Goal: Task Accomplishment & Management: Complete application form

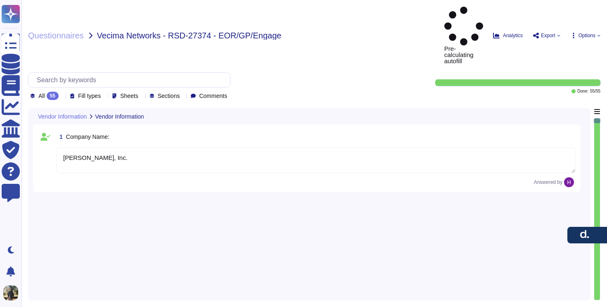
type textarea "[PERSON_NAME], Inc."
type textarea "[STREET_ADDRESS]"
type textarea "[PERSON_NAME]"
type textarea "[PERSON_NAME][EMAIL_ADDRESS][PERSON_NAME][PERSON_NAME][DOMAIN_NAME]"
type textarea "N/A"
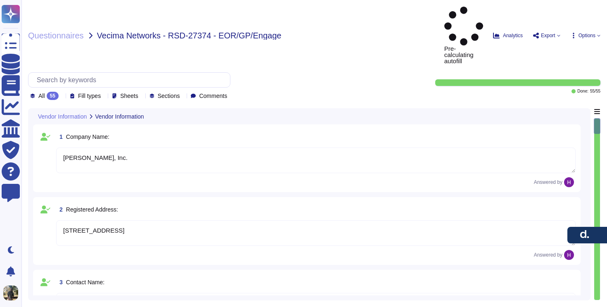
type textarea "EOR (Employer of Record): [PERSON_NAME] EOR serves as the legal employer for a …"
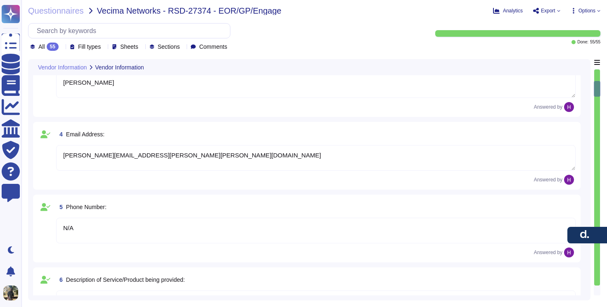
type textarea "[DATE]"
type textarea "Yes, [PERSON_NAME] holds several industry-recognized security certifications, i…"
type textarea "[PERSON_NAME] maintains formal written information security policies aligned wi…"
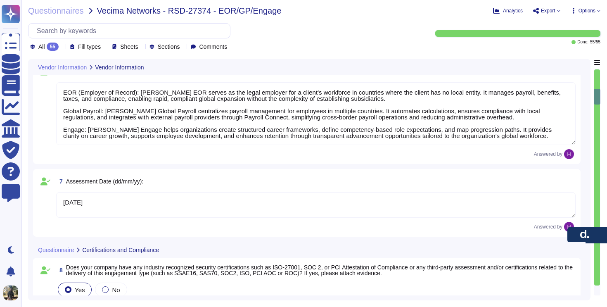
type textarea "[PERSON_NAME] conducts regular internal audits of its security controls and pra…"
type textarea "[PERSON_NAME] enforces an access control policy based on the principle of least…"
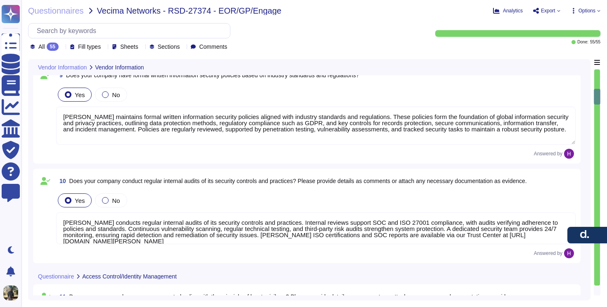
scroll to position [737, 0]
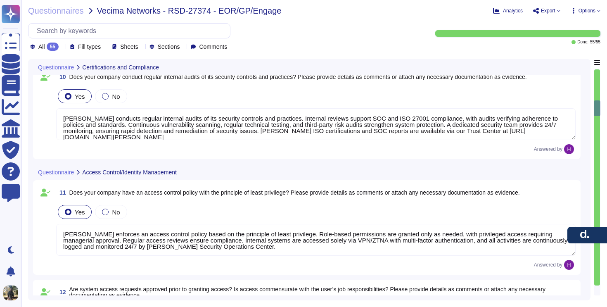
type textarea "[PERSON_NAME] ensures all system access requests are approved before granting p…"
type textarea "[PERSON_NAME] has an authentication information policy that defines the secure …"
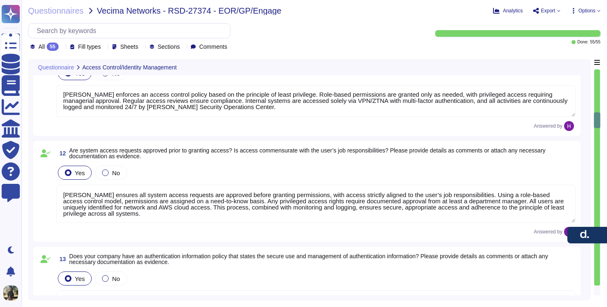
type textarea "[PERSON_NAME] has an access review policy to ensure access is revoked when no l…"
type textarea "[PERSON_NAME] enforces segregation of duties to prevent collusion or fraud, sup…"
type textarea "[PERSON_NAME] has policies and processes to authorize and oversee system connec…"
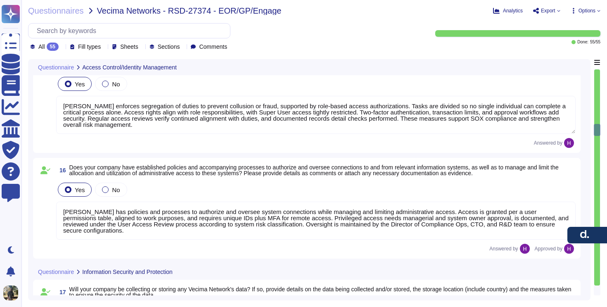
type textarea "[PERSON_NAME] collects and stores client data in AWS data centers located prima…"
type textarea "[PERSON_NAME] will not be collecting or storing any Vecima Networks customer da…"
type textarea "[PERSON_NAME] may have access to clients’ sensitive information, including Pers…"
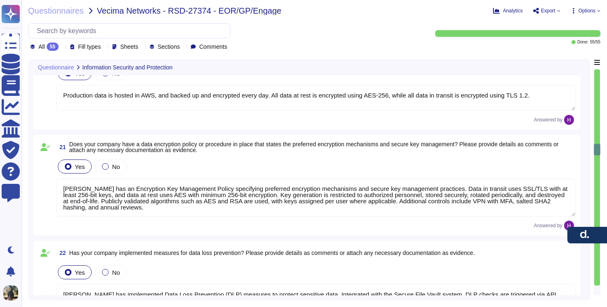
type textarea "Production data is hosted in AWS, and backed up and encrypted every day. All da…"
type textarea "[PERSON_NAME] has an Encryption Key Management Policy specifying preferred encr…"
type textarea "[PERSON_NAME] has implemented Data Loss Prevention (DLP) measures to protect se…"
type textarea "This is outlined in the 'Information Sharing with Third Parties' section of our…"
type textarea "Third parties are contractually obligated to follow our information security, c…"
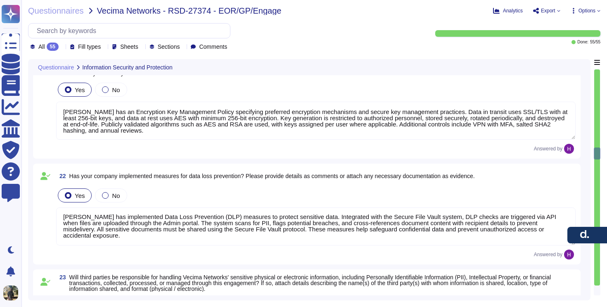
type textarea "[PERSON_NAME] encrypts user devices to protect information in the event of loss…"
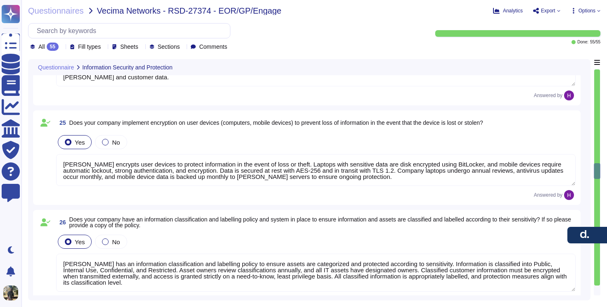
type textarea "[PERSON_NAME] has an information classification and labelling policy to ensure …"
type textarea "[PERSON_NAME] safeguards its system and network environments by using AWS Secur…"
type textarea "[PERSON_NAME] has deployed multiple security systems to protect its environment…"
type textarea "[PERSON_NAME] does not access the client's network. [PERSON_NAME] has implement…"
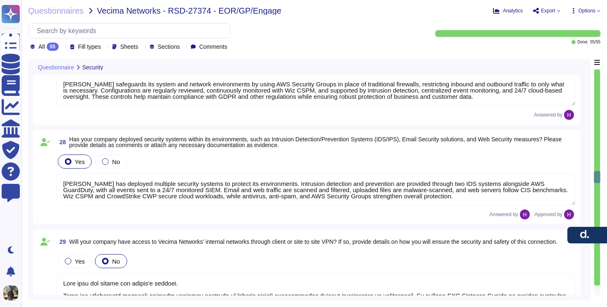
type textarea "[PERSON_NAME] has implemented anti-malware protection across all systems and de…"
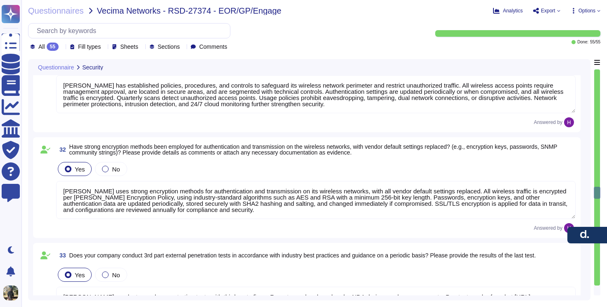
type textarea "[PERSON_NAME] has established policies, procedures, and controls to safeguard i…"
type textarea "[PERSON_NAME] uses strong encryption methods for authentication and transmissio…"
type textarea "[PERSON_NAME] conducts regular penetration tests with third-party firms. Report…"
type textarea "We have developed a formal Disaster Recovery Plan/Business Continuity policy to…"
type textarea "[PERSON_NAME] has a System Backup Policy that ensures compliance with regulator…"
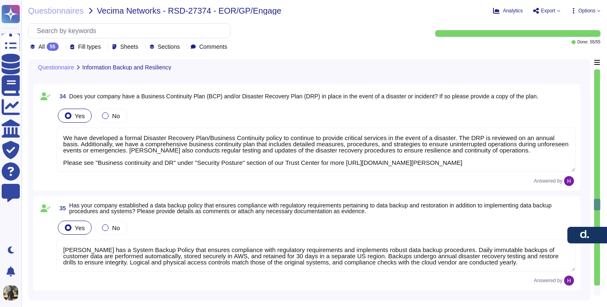
type textarea "[PERSON_NAME] conducts periodic backup, restore, and integrity tests in line wi…"
type textarea "[PERSON_NAME] maintains a comprehensive Data Retention Policy covering both com…"
type textarea "This is handled by AWS, [PERSON_NAME] Data Center provider - AWS strives for re…"
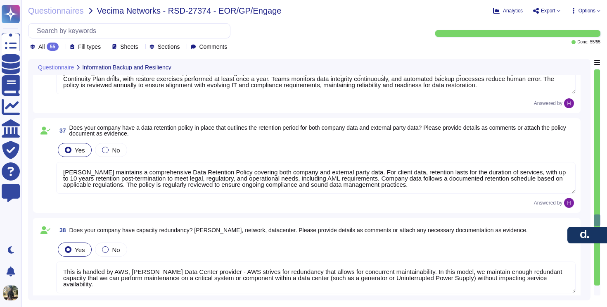
type textarea "[PERSON_NAME] has established and implemented policies and procedures to protec…"
type textarea "Yes, our company limits access to our facilities to only authorized personnel. …"
type textarea "As [PERSON_NAME] is a fully remote company, this is handled by AWS. AWS recogni…"
type textarea "Yes, we rely on AWS, our data center provider, to manage our video surveillance…"
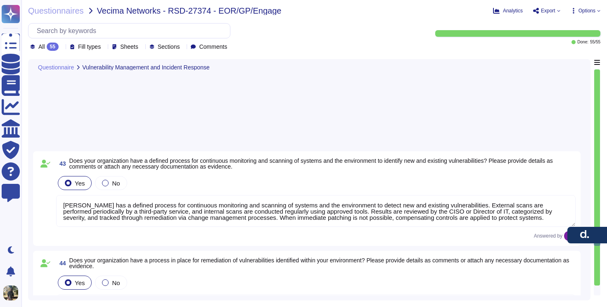
type textarea "[PERSON_NAME] has a defined process for continuous monitoring and scanning of s…"
type textarea "[PERSON_NAME] has a defined process for remediating vulnerabilities identified …"
type textarea "[PERSON_NAME] has a standard Incident Response Plan in place, managed by the Se…"
type textarea "[PERSON_NAME] regularly updates and patches systems including computers, server…"
type textarea "[PERSON_NAME] has a comprehensive security incident/event reporting procedure t…"
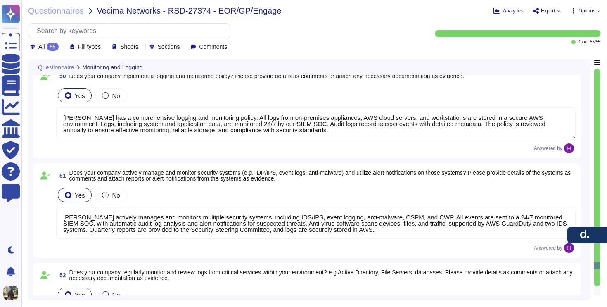
type textarea "[PERSON_NAME] has a comprehensive logging and monitoring policy. All logs from …"
type textarea "[PERSON_NAME] actively manages and monitors multiple security systems, includin…"
type textarea "[PERSON_NAME] regularly monitors and reviews logs from critical services, inclu…"
type textarea "[PERSON_NAME] has a Software Development Lifecycle (SDLC) policy that defines p…"
type textarea "[PERSON_NAME] software development follows a secure framework based on our SDLC…"
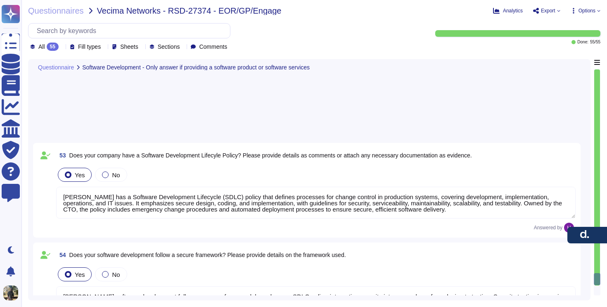
scroll to position [5195, 0]
type textarea "[PERSON_NAME] provides software updates to the platform provided, typically twi…"
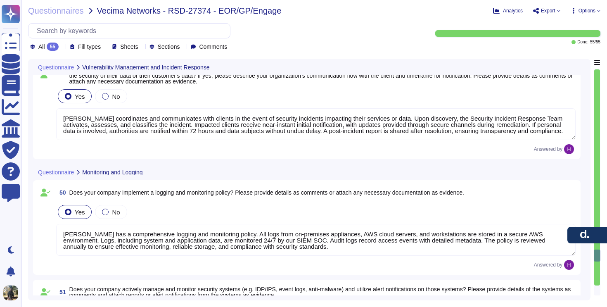
type textarea "[PERSON_NAME] regularly updates and patches systems including computers, server…"
type textarea "[PERSON_NAME] has a comprehensive security incident/event reporting procedure t…"
type textarea "No, we have never experienced any security incident."
type textarea "[PERSON_NAME] coordinates and communicates with clients in the event of securit…"
type textarea "[PERSON_NAME] has a comprehensive logging and monitoring policy. All logs from …"
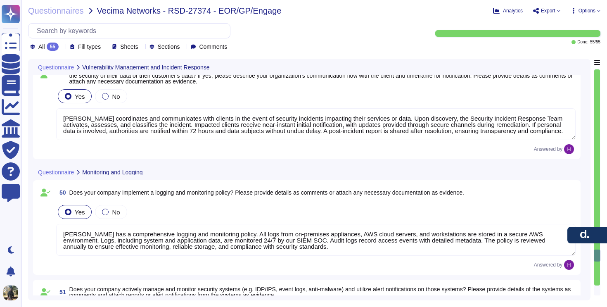
type textarea "[PERSON_NAME] actively manages and monitors multiple security systems, includin…"
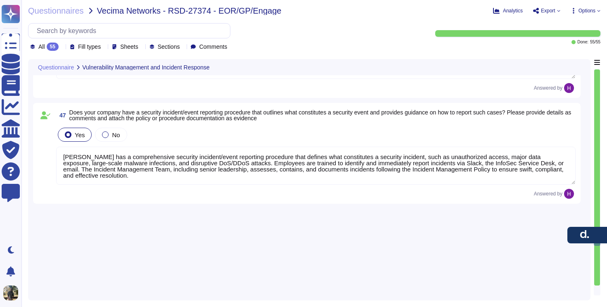
type textarea "[PERSON_NAME] has a defined process for continuous monitoring and scanning of s…"
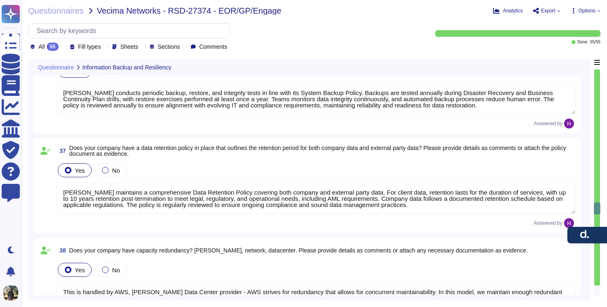
type textarea "We have developed a formal Disaster Recovery Plan/Business Continuity policy to…"
type textarea "[PERSON_NAME] has a System Backup Policy that ensures compliance with regulator…"
type textarea "[PERSON_NAME] conducts periodic backup, restore, and integrity tests in line wi…"
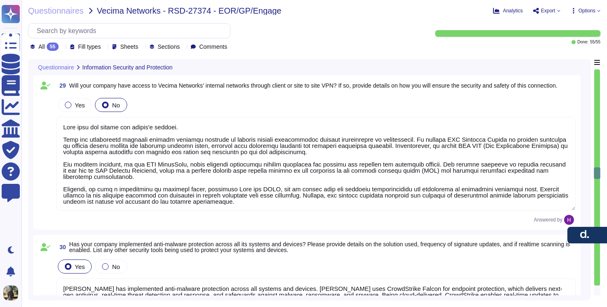
type textarea "[PERSON_NAME] encrypts user devices to protect information in the event of loss…"
type textarea "[PERSON_NAME] has an information classification and labelling policy to ensure …"
type textarea "[PERSON_NAME] safeguards its system and network environments by using AWS Secur…"
type textarea "[PERSON_NAME] has deployed multiple security systems to protect its environment…"
type textarea "[PERSON_NAME] does not access the client's network. [PERSON_NAME] has implement…"
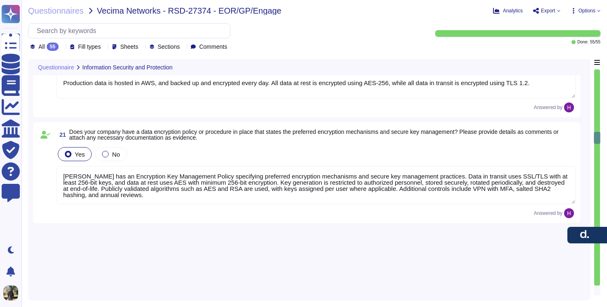
type textarea "[PERSON_NAME] collects and stores client data in AWS data centers located prima…"
type textarea "[PERSON_NAME] will not be collecting or storing any Vecima Networks customer da…"
type textarea "[PERSON_NAME] may have access to clients’ sensitive information, including Pers…"
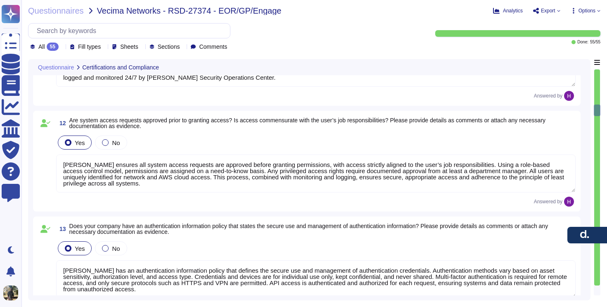
type textarea "[PERSON_NAME] maintains formal written information security policies aligned wi…"
type textarea "[PERSON_NAME] conducts regular internal audits of its security controls and pra…"
type textarea "[PERSON_NAME] enforces an access control policy based on the principle of least…"
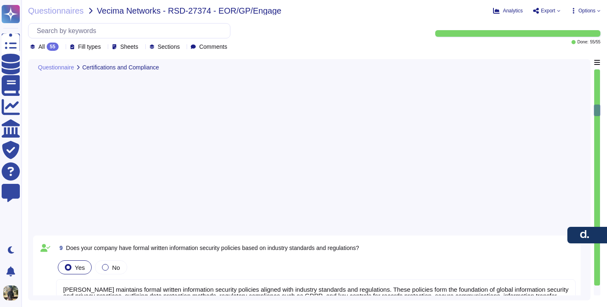
scroll to position [0, 0]
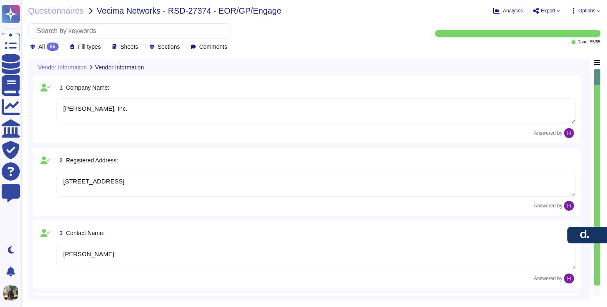
type textarea "[PERSON_NAME], Inc."
type textarea "[STREET_ADDRESS]"
type textarea "[PERSON_NAME]"
type textarea "[PERSON_NAME][EMAIL_ADDRESS][PERSON_NAME][PERSON_NAME][DOMAIN_NAME]"
type textarea "N/A"
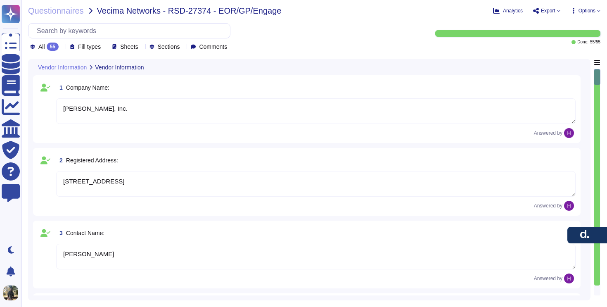
type textarea "EOR (Employer of Record): [PERSON_NAME] EOR serves as the legal employer for a …"
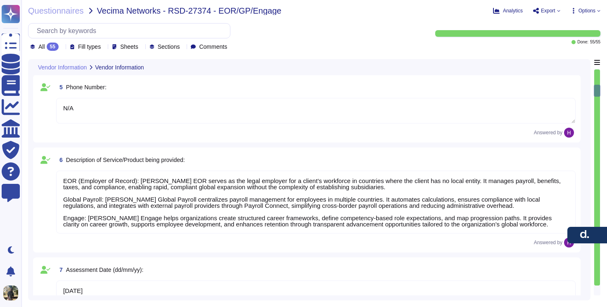
type textarea "[DATE]"
type textarea "Yes, [PERSON_NAME] holds several industry-recognized security certifications, i…"
type textarea "[PERSON_NAME] maintains formal written information security policies aligned wi…"
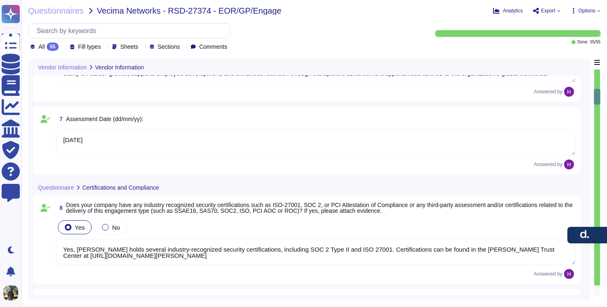
type textarea "[PERSON_NAME] conducts regular internal audits of its security controls and pra…"
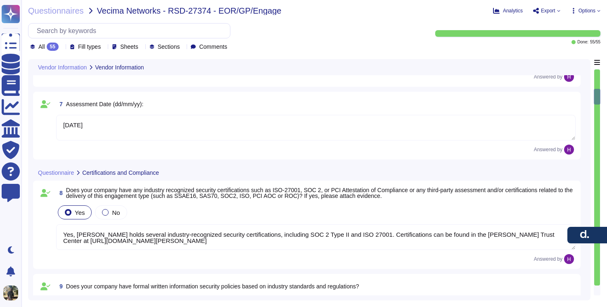
scroll to position [444, 0]
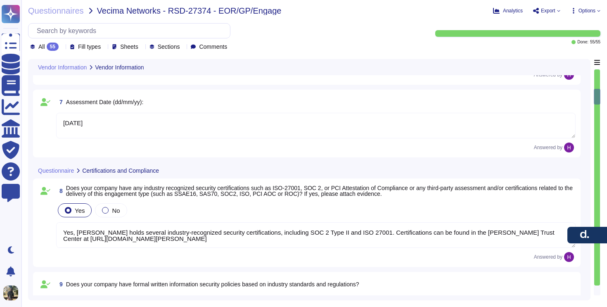
type textarea "[PERSON_NAME] enforces an access control policy based on the principle of least…"
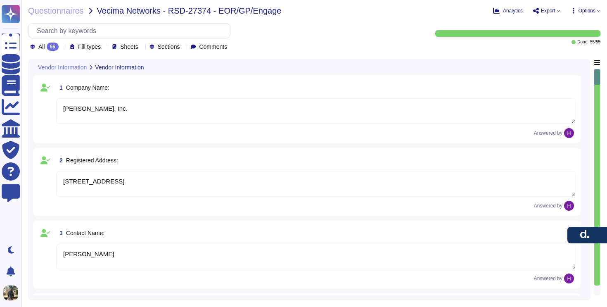
type textarea "[PERSON_NAME], Inc."
type textarea "[STREET_ADDRESS]"
type textarea "[PERSON_NAME]"
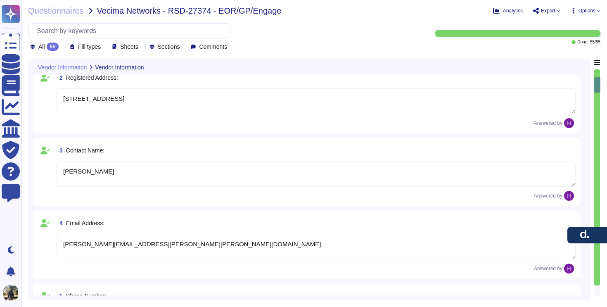
type textarea "[DATE]"
type textarea "Yes, [PERSON_NAME] holds several industry-recognized security certifications, i…"
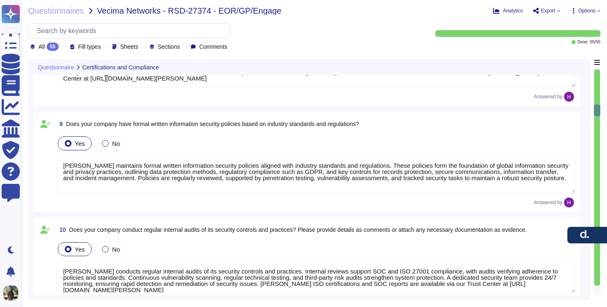
type textarea "[PERSON_NAME] enforces an access control policy based on the principle of least…"
type textarea "[PERSON_NAME] ensures all system access requests are approved before granting p…"
type textarea "[PERSON_NAME] has an authentication information policy that defines the secure …"
type textarea "[PERSON_NAME] has an access review policy to ensure access is revoked when no l…"
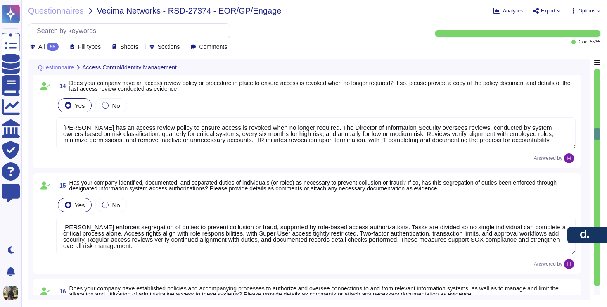
type textarea "[PERSON_NAME] enforces segregation of duties to prevent collusion or fraud, sup…"
type textarea "[PERSON_NAME] has policies and processes to authorize and oversee system connec…"
type textarea "[PERSON_NAME] collects and stores client data in AWS data centers located prima…"
type textarea "[PERSON_NAME] will not be collecting or storing any Vecima Networks customer da…"
type textarea "[PERSON_NAME] may have access to clients’ sensitive information, including Pers…"
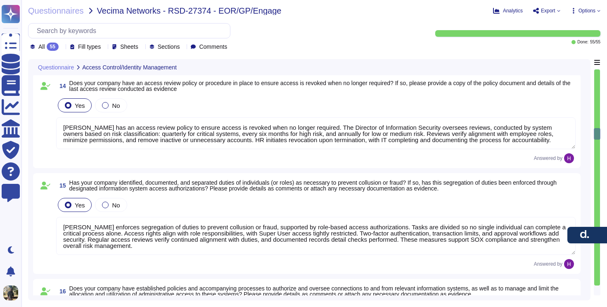
type textarea "Production data is hosted in AWS, and backed up and encrypted every day. All da…"
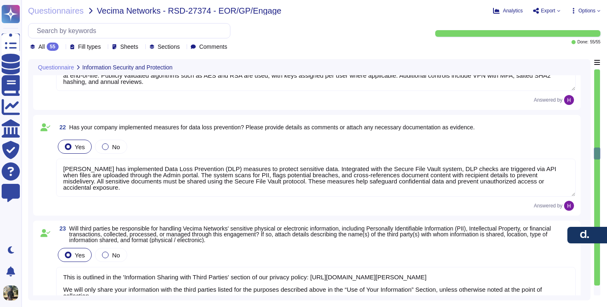
type textarea "[PERSON_NAME] has an Encryption Key Management Policy specifying preferred encr…"
type textarea "[PERSON_NAME] has implemented Data Loss Prevention (DLP) measures to protect se…"
type textarea "This is outlined in the 'Information Sharing with Third Parties' section of our…"
type textarea "Third parties are contractually obligated to follow our information security, c…"
type textarea "[PERSON_NAME] encrypts user devices to protect information in the event of loss…"
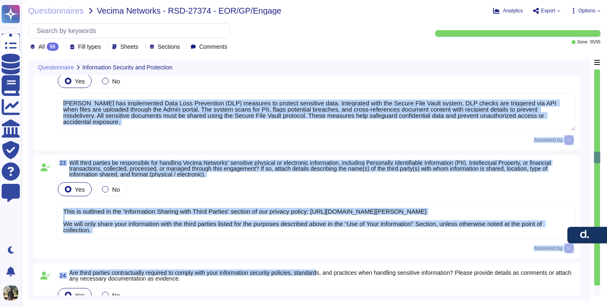
type textarea "[PERSON_NAME] has an information classification and labelling policy to ensure …"
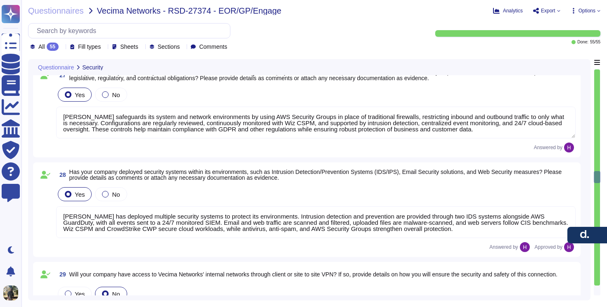
type textarea "[PERSON_NAME] safeguards its system and network environments by using AWS Secur…"
type textarea "[PERSON_NAME] has deployed multiple security systems to protect its environment…"
type textarea "[PERSON_NAME] does not access the client's network. [PERSON_NAME] has implement…"
type textarea "[PERSON_NAME] has implemented anti-malware protection across all systems and de…"
type textarea "[PERSON_NAME] has established policies, procedures, and controls to safeguard i…"
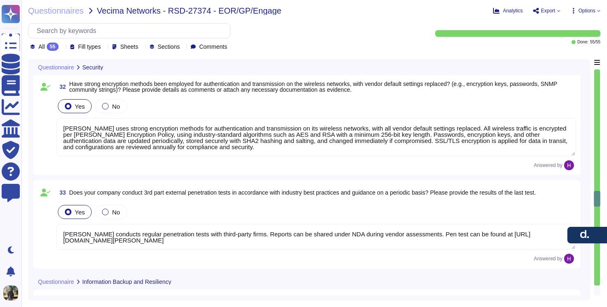
type textarea "We have developed a formal Disaster Recovery Plan/Business Continuity policy to…"
type textarea "[PERSON_NAME] has a System Backup Policy that ensures compliance with regulator…"
type textarea "[PERSON_NAME] conducts periodic backup, restore, and integrity tests in line wi…"
type textarea "[PERSON_NAME] maintains a comprehensive Data Retention Policy covering both com…"
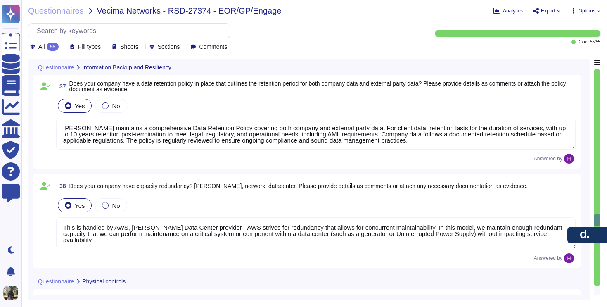
type textarea "[PERSON_NAME] has established and implemented policies and procedures to protec…"
type textarea "Yes, our company limits access to our facilities to only authorized personnel. …"
type textarea "As [PERSON_NAME] is a fully remote company, this is handled by AWS. AWS recogni…"
type textarea "Yes, we rely on AWS, our data center provider, to manage our video surveillance…"
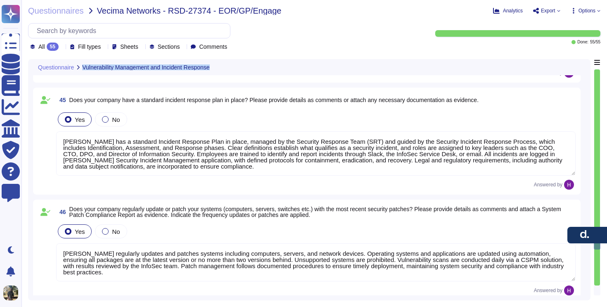
type textarea "[PERSON_NAME] has a defined process for continuous monitoring and scanning of s…"
type textarea "[PERSON_NAME] has a defined process for remediating vulnerabilities identified …"
type textarea "[PERSON_NAME] has a standard Incident Response Plan in place, managed by the Se…"
type textarea "[PERSON_NAME] regularly updates and patches systems including computers, server…"
type textarea "[PERSON_NAME] has a comprehensive security incident/event reporting procedure t…"
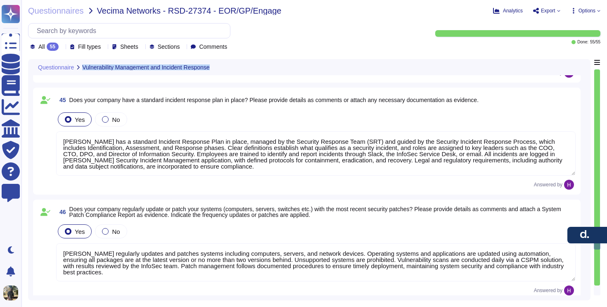
type textarea "No, we have never experienced any security incident."
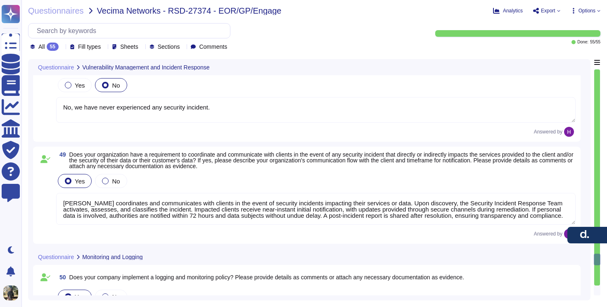
type textarea "[PERSON_NAME] coordinates and communicates with clients in the event of securit…"
type textarea "[PERSON_NAME] has a comprehensive logging and monitoring policy. All logs from …"
type textarea "[PERSON_NAME] actively manages and monitors multiple security systems, includin…"
type textarea "[PERSON_NAME] regularly monitors and reviews logs from critical services, inclu…"
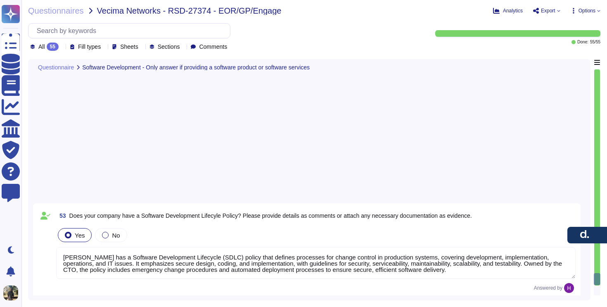
scroll to position [5195, 0]
type textarea "[PERSON_NAME] has a Software Development Lifecycle (SDLC) policy that defines p…"
type textarea "[PERSON_NAME] software development follows a secure framework based on our SDLC…"
type textarea "[PERSON_NAME] provides software updates to the platform provided, typically twi…"
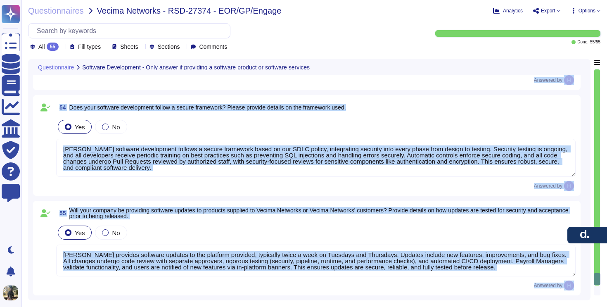
drag, startPoint x: 58, startPoint y: 79, endPoint x: 569, endPoint y: 290, distance: 552.7
copy div "80 Lore ipsu dolorsi amet c Adipisci Elitseddoei Temporin Utlabo? Etdolo magnaa…"
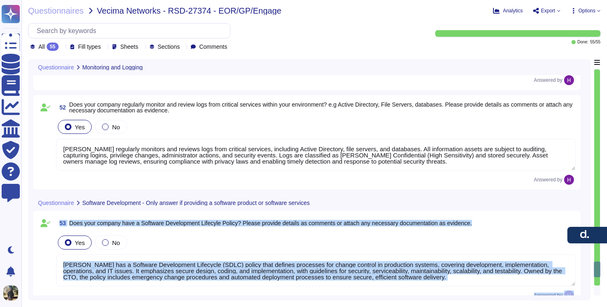
type textarea "[PERSON_NAME] has a comprehensive logging and monitoring policy. All logs from …"
type textarea "[PERSON_NAME] actively manages and monitors multiple security systems, includin…"
type textarea "[PERSON_NAME] regularly monitors and reviews logs from critical services, inclu…"
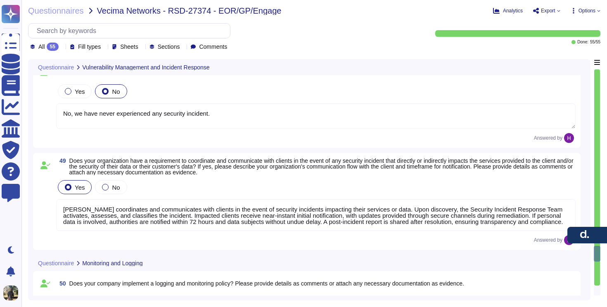
type textarea "[PERSON_NAME] has a standard Incident Response Plan in place, managed by the Se…"
type textarea "[PERSON_NAME] regularly updates and patches systems including computers, server…"
type textarea "[PERSON_NAME] has a comprehensive security incident/event reporting procedure t…"
type textarea "No, we have never experienced any security incident."
type textarea "[PERSON_NAME] coordinates and communicates with clients in the event of securit…"
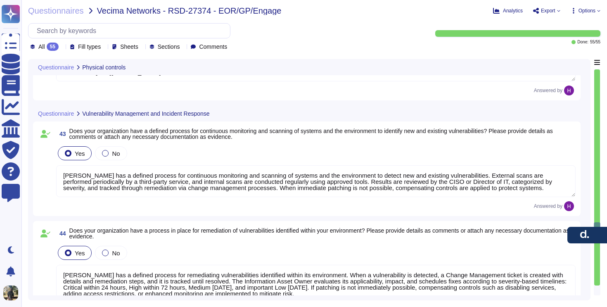
type textarea "[PERSON_NAME] has established and implemented policies and procedures to protec…"
type textarea "Yes, our company limits access to our facilities to only authorized personnel. …"
type textarea "As [PERSON_NAME] is a fully remote company, this is handled by AWS. AWS recogni…"
type textarea "Yes, we rely on AWS, our data center provider, to manage our video surveillance…"
type textarea "[PERSON_NAME] has a defined process for continuous monitoring and scanning of s…"
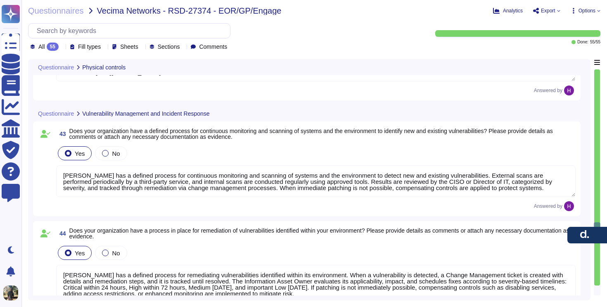
type textarea "[PERSON_NAME] has a defined process for remediating vulnerabilities identified …"
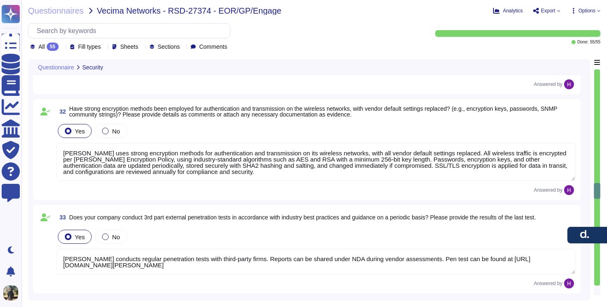
type textarea "[PERSON_NAME] does not access the client's network. [PERSON_NAME] has implement…"
type textarea "[PERSON_NAME] has implemented anti-malware protection across all systems and de…"
type textarea "[PERSON_NAME] has established policies, procedures, and controls to safeguard i…"
type textarea "[PERSON_NAME] uses strong encryption methods for authentication and transmissio…"
type textarea "[PERSON_NAME] conducts regular penetration tests with third-party firms. Report…"
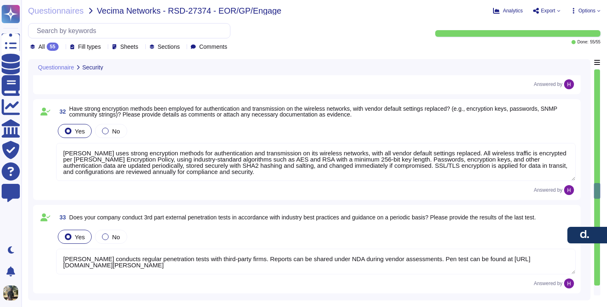
type textarea "We have developed a formal Disaster Recovery Plan/Business Continuity policy to…"
type textarea "[PERSON_NAME] has a System Backup Policy that ensures compliance with regulator…"
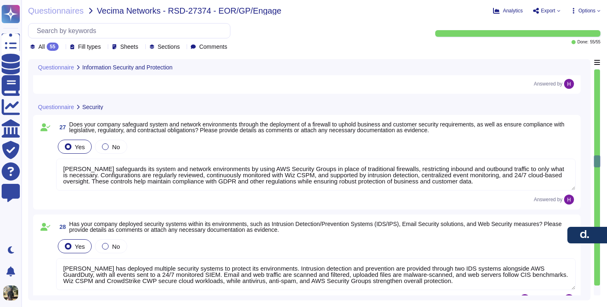
type textarea "[PERSON_NAME] has implemented Data Loss Prevention (DLP) measures to protect se…"
type textarea "This is outlined in the 'Information Sharing with Third Parties' section of our…"
type textarea "Third parties are contractually obligated to follow our information security, c…"
type textarea "[PERSON_NAME] encrypts user devices to protect information in the event of loss…"
type textarea "[PERSON_NAME] has an information classification and labelling policy to ensure …"
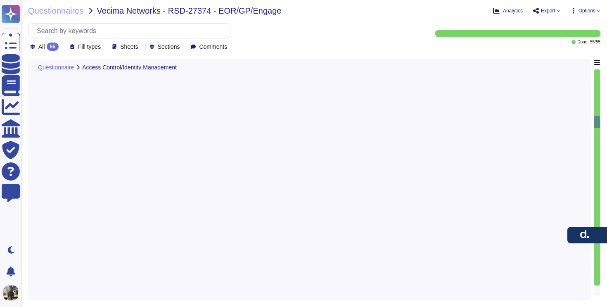
type textarea "[PERSON_NAME] enforces an access control policy based on the principle of least…"
type textarea "[PERSON_NAME] ensures all system access requests are approved before granting p…"
type textarea "[PERSON_NAME] has an authentication information policy that defines the secure …"
type textarea "[PERSON_NAME] has an access review policy to ensure access is revoked when no l…"
type textarea "[PERSON_NAME] enforces segregation of duties to prevent collusion or fraud, sup…"
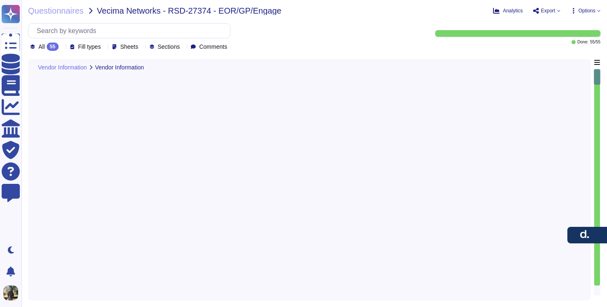
scroll to position [0, 0]
type textarea "[PERSON_NAME], Inc."
type textarea "[STREET_ADDRESS]"
type textarea "[PERSON_NAME]"
type textarea "[PERSON_NAME][EMAIL_ADDRESS][PERSON_NAME][PERSON_NAME][DOMAIN_NAME]"
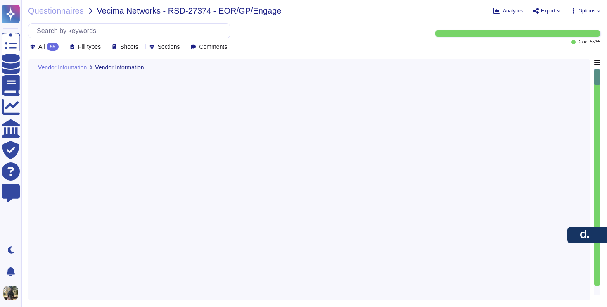
type textarea "N/A"
type textarea "EOR (Employer of Record): [PERSON_NAME] EOR serves as the legal employer for a …"
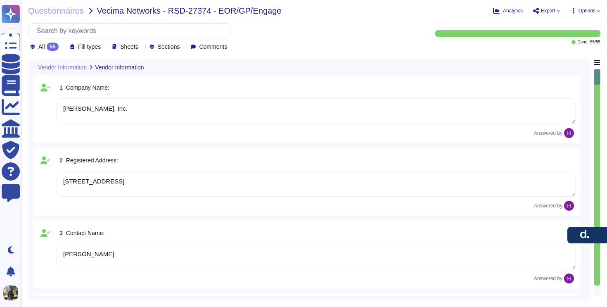
click at [387, 86] on div "1 Company Name:" at bounding box center [316, 87] width 520 height 15
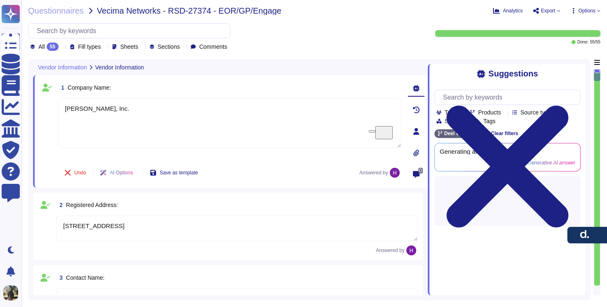
click at [362, 37] on div "All 55 Fill types Sheets Sections Comments" at bounding box center [215, 37] width 375 height 28
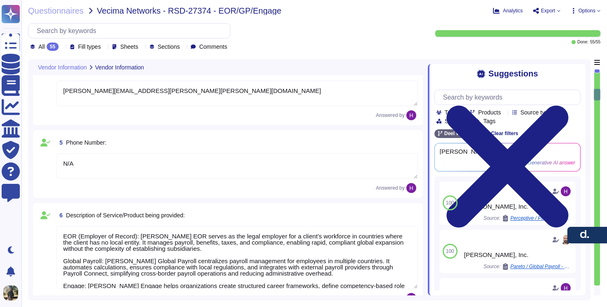
type textarea "[DATE]"
type textarea "Yes, [PERSON_NAME] holds several industry-recognized security certifications, i…"
type textarea "[PERSON_NAME] maintains formal written information security policies aligned wi…"
type textarea "[PERSON_NAME] conducts regular internal audits of its security controls and pra…"
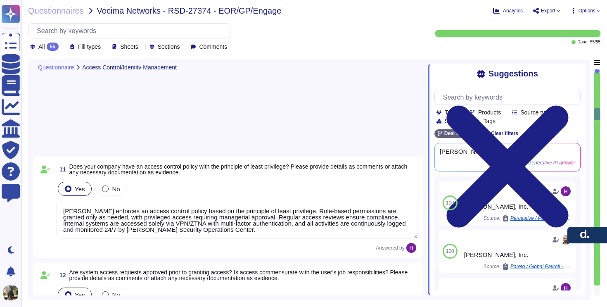
type textarea "[PERSON_NAME] enforces an access control policy based on the principle of least…"
type textarea "[PERSON_NAME] ensures all system access requests are approved before granting p…"
type textarea "[PERSON_NAME] has an authentication information policy that defines the secure …"
type textarea "[PERSON_NAME] has an access review policy to ensure access is revoked when no l…"
type textarea "[PERSON_NAME] enforces segregation of duties to prevent collusion or fraud, sup…"
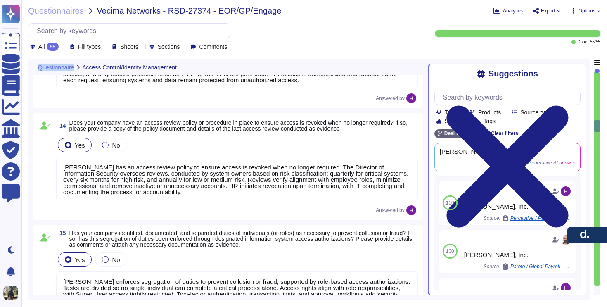
type textarea "[PERSON_NAME] has policies and processes to authorize and oversee system connec…"
type textarea "[PERSON_NAME] collects and stores client data in AWS data centers located prima…"
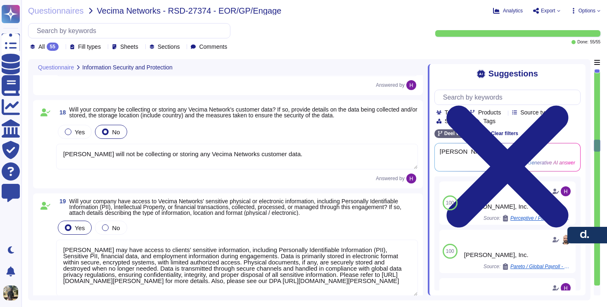
type textarea "[PERSON_NAME] will not be collecting or storing any Vecima Networks customer da…"
type textarea "[PERSON_NAME] may have access to clients’ sensitive information, including Pers…"
type textarea "Production data is hosted in AWS, and backed up and encrypted every day. All da…"
type textarea "[PERSON_NAME] has an Encryption Key Management Policy specifying preferred encr…"
type textarea "[PERSON_NAME] has implemented Data Loss Prevention (DLP) measures to protect se…"
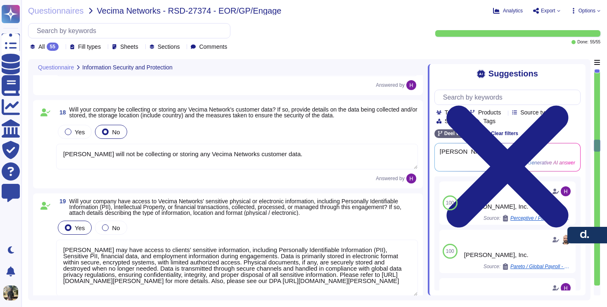
type textarea "This is outlined in the 'Information Sharing with Third Parties' section of our…"
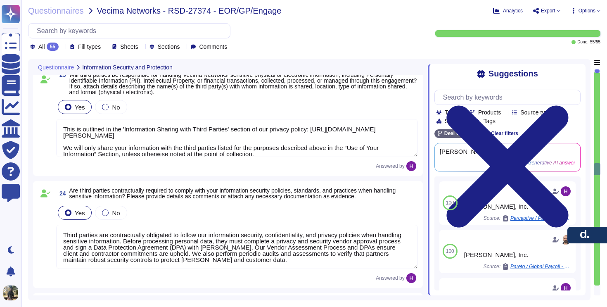
type textarea "Third parties are contractually obligated to follow our information security, c…"
type textarea "[PERSON_NAME] encrypts user devices to protect information in the event of loss…"
type textarea "[PERSON_NAME] has an information classification and labelling policy to ensure …"
type textarea "[PERSON_NAME] safeguards its system and network environments by using AWS Secur…"
type textarea "[PERSON_NAME] has deployed multiple security systems to protect its environment…"
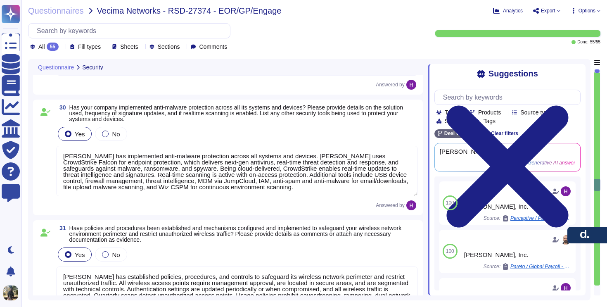
type textarea "[PERSON_NAME] does not access the client's network. [PERSON_NAME] has implement…"
type textarea "[PERSON_NAME] has implemented anti-malware protection across all systems and de…"
type textarea "[PERSON_NAME] has established policies, procedures, and controls to safeguard i…"
type textarea "[PERSON_NAME] uses strong encryption methods for authentication and transmissio…"
type textarea "[PERSON_NAME] conducts regular penetration tests with third-party firms. Report…"
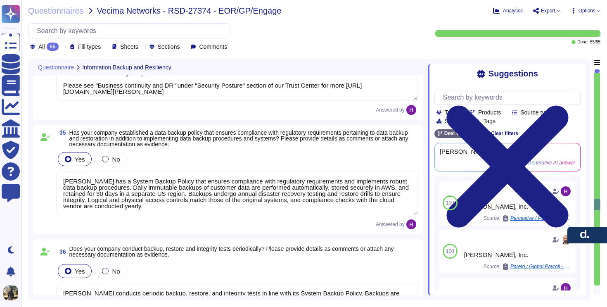
type textarea "We have developed a formal Disaster Recovery Plan/Business Continuity policy to…"
type textarea "[PERSON_NAME] has a System Backup Policy that ensures compliance with regulator…"
type textarea "[PERSON_NAME] conducts periodic backup, restore, and integrity tests in line wi…"
type textarea "[PERSON_NAME] maintains a comprehensive Data Retention Policy covering both com…"
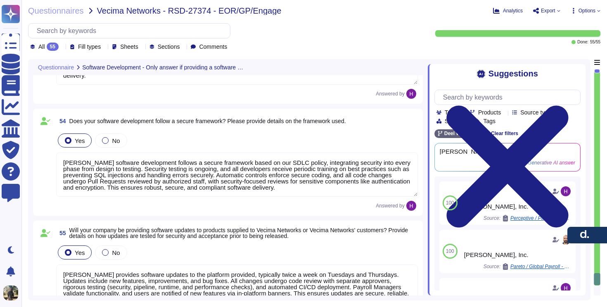
scroll to position [5691, 0]
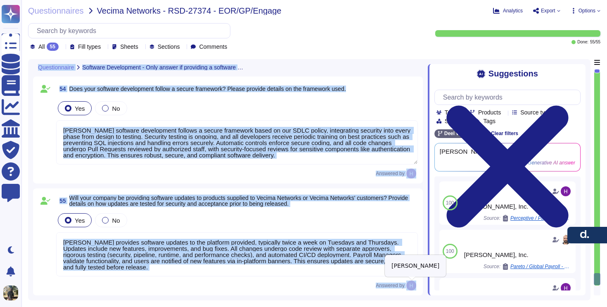
drag, startPoint x: 28, startPoint y: 75, endPoint x: 413, endPoint y: 290, distance: 440.6
click at [413, 290] on div "Questionnaire Software Development - Only answer if providing a software produc…" at bounding box center [309, 179] width 562 height 241
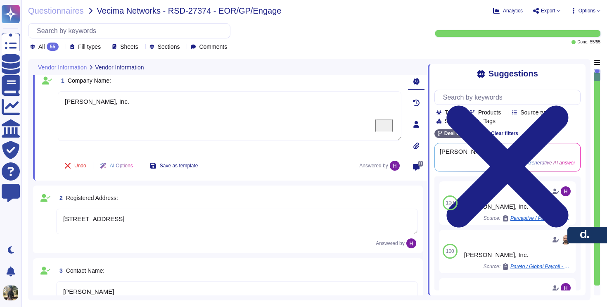
scroll to position [7, 0]
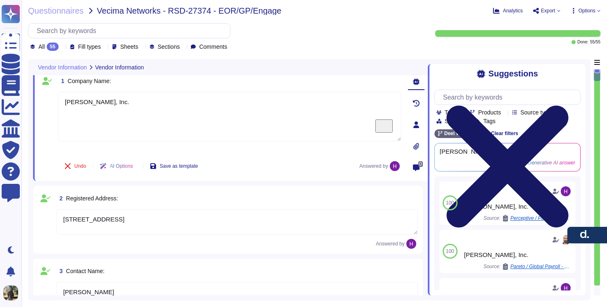
click at [579, 73] on icon at bounding box center [507, 166] width 146 height 195
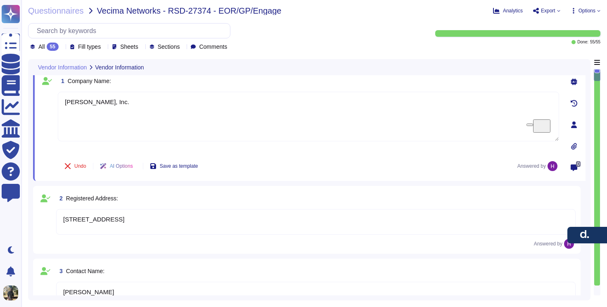
click at [375, 40] on div "All 55 Fill types Sheets Sections Comments" at bounding box center [215, 37] width 375 height 28
drag, startPoint x: 31, startPoint y: 55, endPoint x: 168, endPoint y: 301, distance: 281.4
click at [168, 301] on div "Questionnaires Vecima Networks - RSD-27374 - EOR/GP/Engage Analytics Export Opt…" at bounding box center [314, 153] width 586 height 307
click at [311, 64] on div "Vendor Information Vendor Information" at bounding box center [251, 67] width 437 height 16
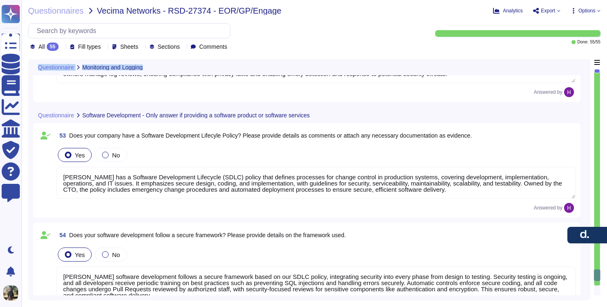
scroll to position [5258, 0]
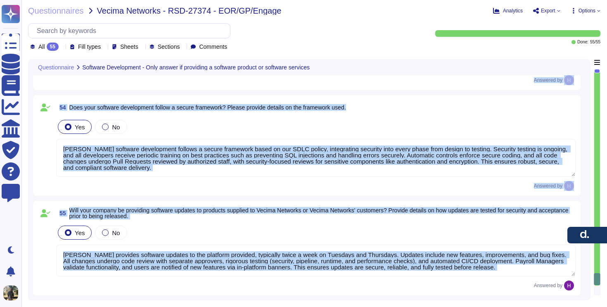
drag, startPoint x: 59, startPoint y: 80, endPoint x: 216, endPoint y: 282, distance: 255.9
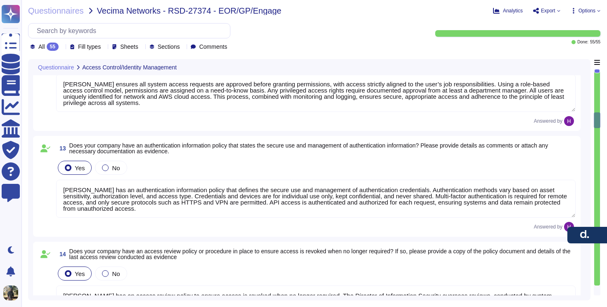
scroll to position [982, 0]
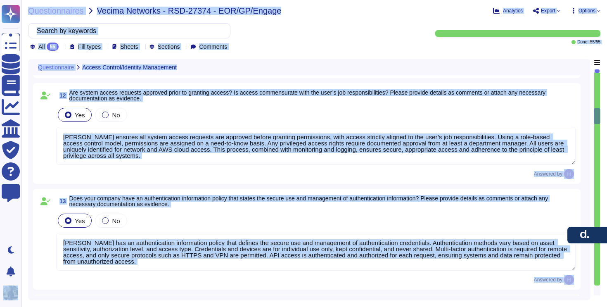
copy div "Loremipsumdolo Sitametco Adip Elitseddo Eiusmodte INCI / UTL Etdol Magnaa Enim …"
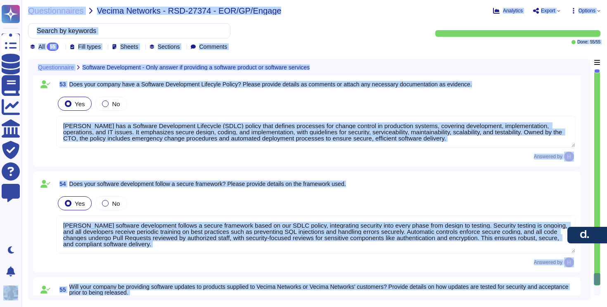
scroll to position [5258, 0]
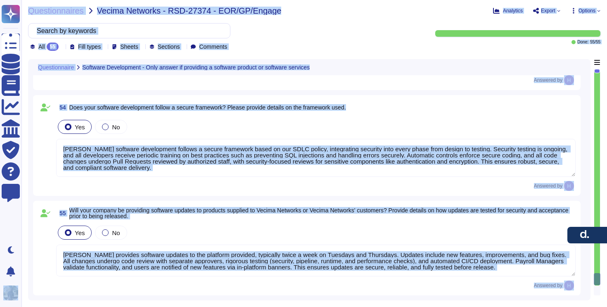
copy div "Loremipsumdolo Sitametco Adip Elitseddo Eiusmodte INCI / UTL Etdol Magnaa Enim …"
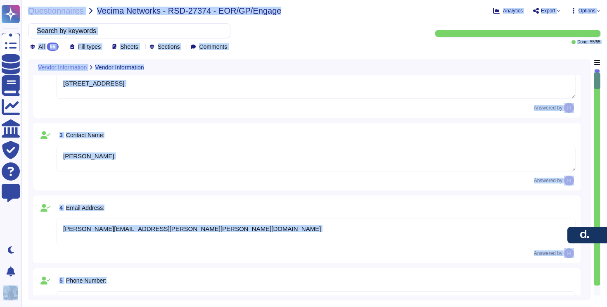
scroll to position [0, 0]
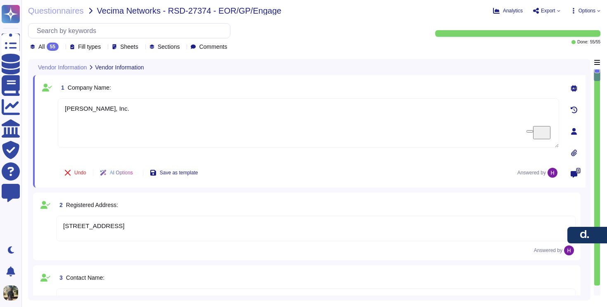
click at [385, 36] on div "All 55 Fill types Sheets Sections Comments" at bounding box center [215, 37] width 375 height 28
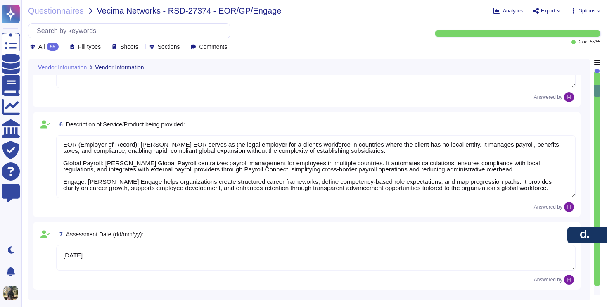
scroll to position [391, 0]
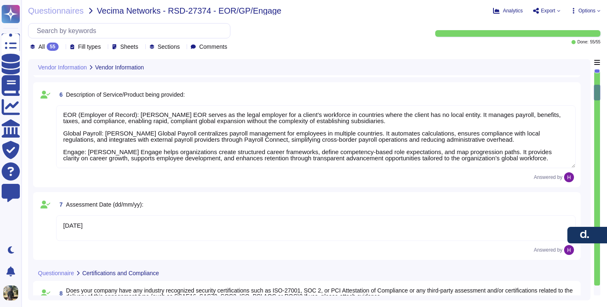
click at [82, 92] on span "Description of Service/Product being provided:" at bounding box center [125, 94] width 119 height 7
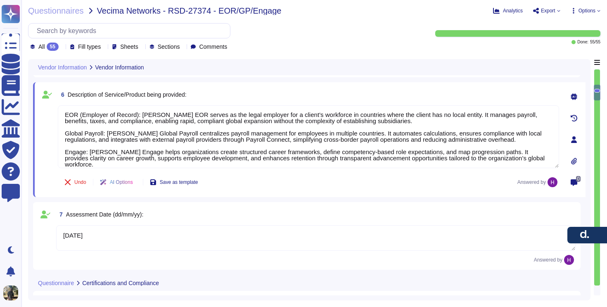
scroll to position [1, 0]
click at [82, 92] on span "Description of Service/Product being provided:" at bounding box center [127, 94] width 119 height 7
copy span "Description of Service/Product being provided:"
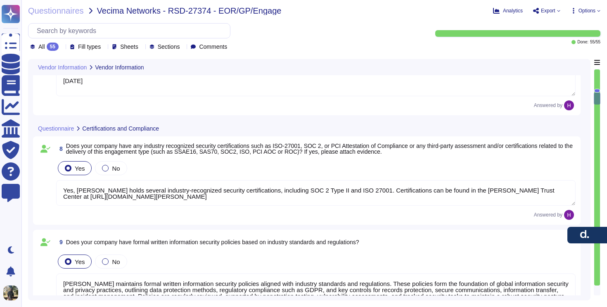
scroll to position [551, 0]
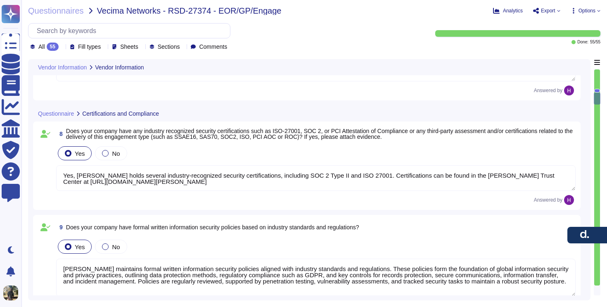
click at [145, 131] on span "Does your company have any industry recognized security certifications such as …" at bounding box center [319, 134] width 507 height 12
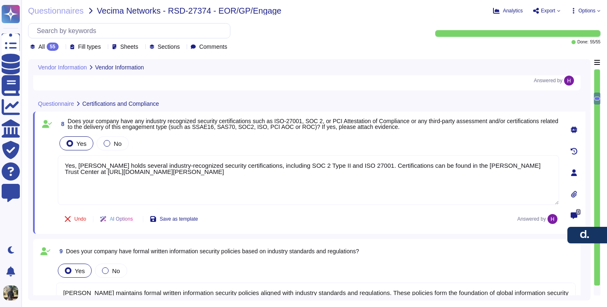
click at [145, 131] on div "8 Does your company have any industry recognized security certifications such a…" at bounding box center [300, 172] width 520 height 112
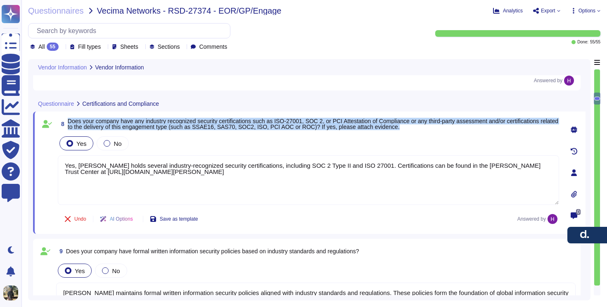
click at [145, 131] on div "8 Does your company have any industry recognized security certifications such a…" at bounding box center [300, 172] width 520 height 112
copy span "Does your company have any industry recognized security certifications such as …"
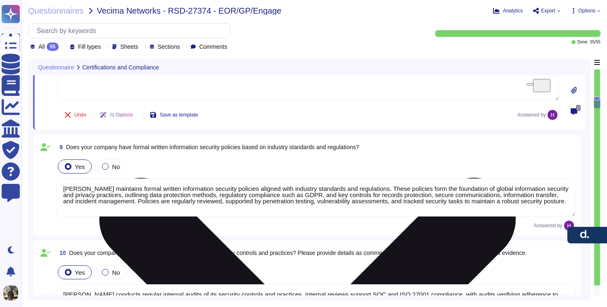
scroll to position [641, 0]
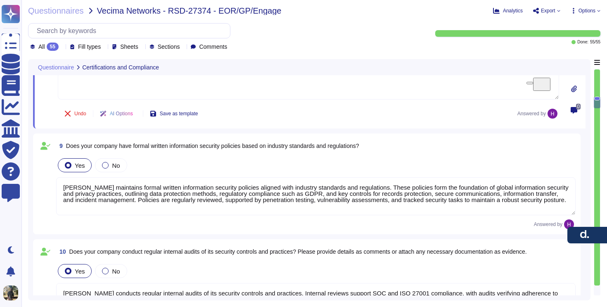
click at [182, 145] on span "Does your company have formal written information security policies based on in…" at bounding box center [212, 145] width 293 height 7
click at [182, 177] on textarea "[PERSON_NAME] maintains formal written information security policies aligned wi…" at bounding box center [316, 196] width 520 height 38
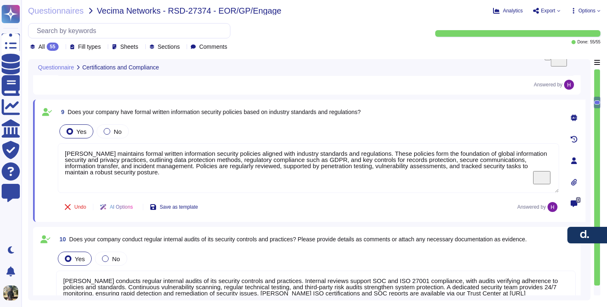
click at [182, 145] on textarea "[PERSON_NAME] maintains formal written information security policies aligned wi…" at bounding box center [308, 168] width 501 height 50
click at [209, 112] on span "Does your company have formal written information security policies based on in…" at bounding box center [214, 112] width 293 height 7
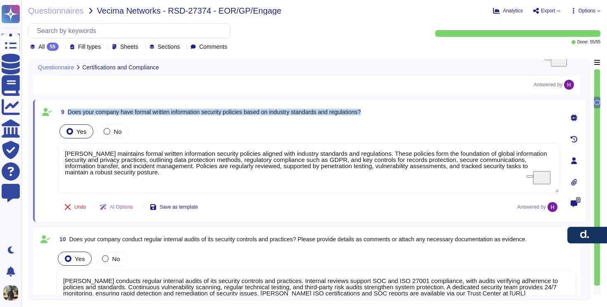
click at [209, 112] on span "Does your company have formal written information security policies based on in…" at bounding box center [214, 112] width 293 height 7
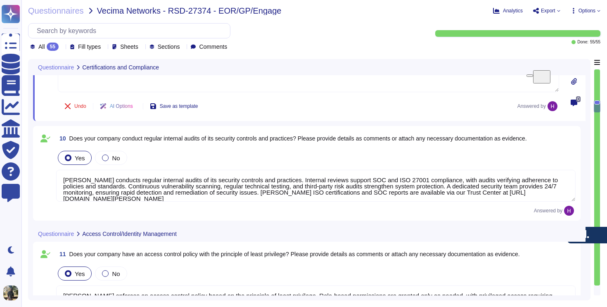
scroll to position [746, 0]
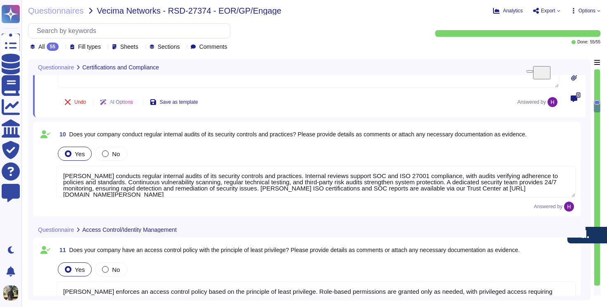
click at [243, 135] on span "Does your company conduct regular internal audits of its security controls and …" at bounding box center [298, 134] width 458 height 7
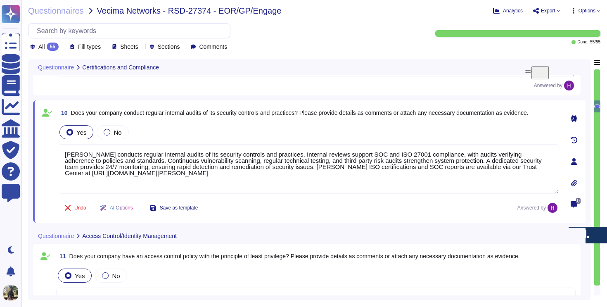
click at [243, 135] on div "Yes No" at bounding box center [308, 131] width 501 height 17
click at [254, 114] on span "Does your company conduct regular internal audits of its security controls and …" at bounding box center [300, 112] width 458 height 7
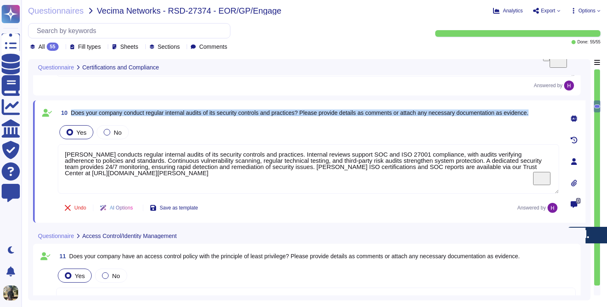
click at [254, 114] on span "Does your company conduct regular internal audits of its security controls and …" at bounding box center [300, 112] width 458 height 7
copy span "Does your company conduct regular internal audits of its security controls and …"
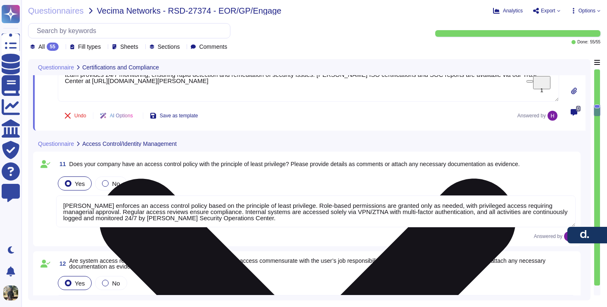
scroll to position [843, 0]
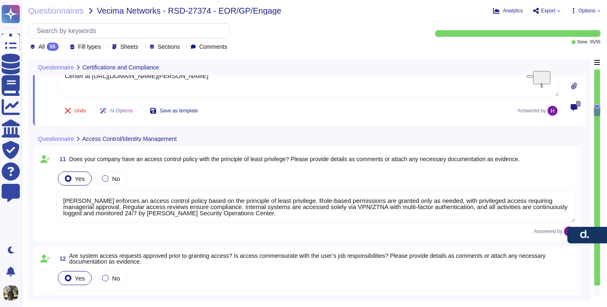
click at [264, 157] on span "Does your company have an access control policy with the principle of least pri…" at bounding box center [294, 159] width 451 height 7
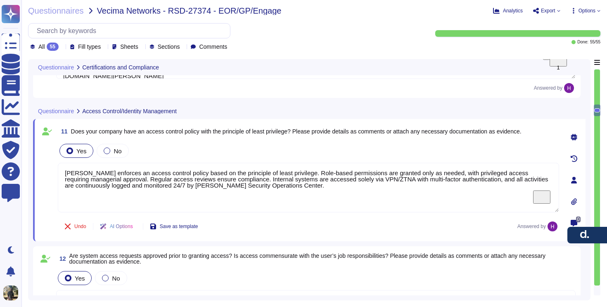
click at [300, 131] on span "Does your company have an access control policy with the principle of least pri…" at bounding box center [296, 131] width 451 height 7
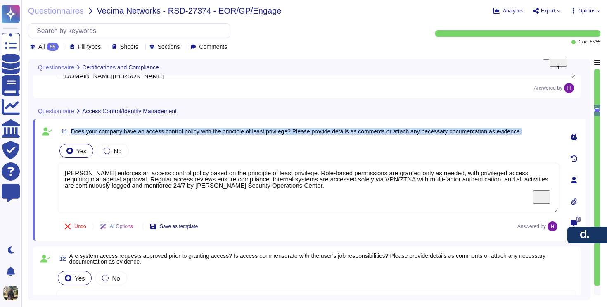
click at [300, 131] on span "Does your company have an access control policy with the principle of least pri…" at bounding box center [296, 131] width 451 height 7
copy span "Does your company have an access control policy with the principle of least pri…"
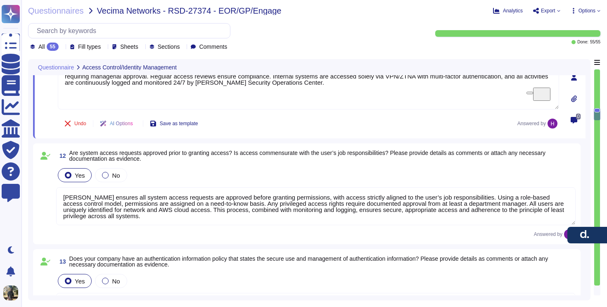
scroll to position [938, 0]
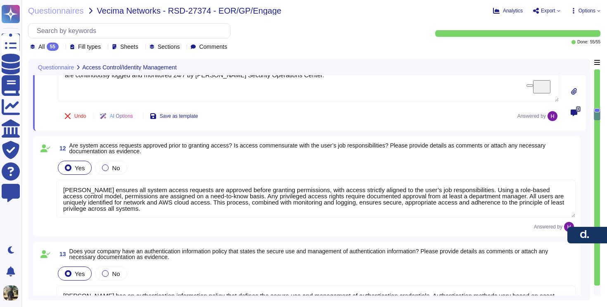
click at [257, 145] on span "Are system access requests approved prior to granting access? Is access commens…" at bounding box center [307, 148] width 476 height 12
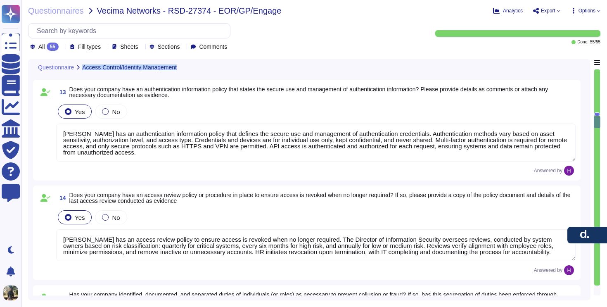
scroll to position [1146, 0]
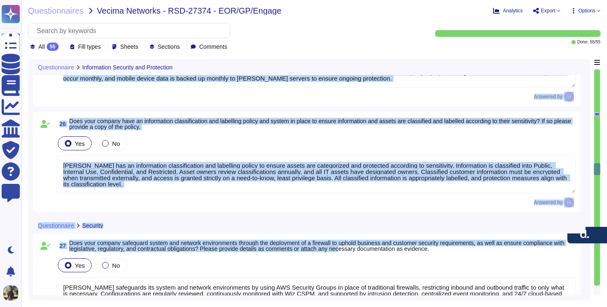
drag, startPoint x: 71, startPoint y: 115, endPoint x: 403, endPoint y: 246, distance: 356.1
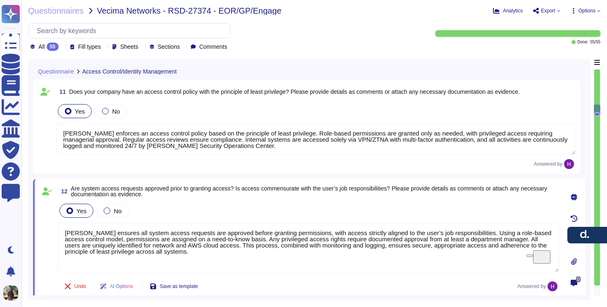
scroll to position [713, 0]
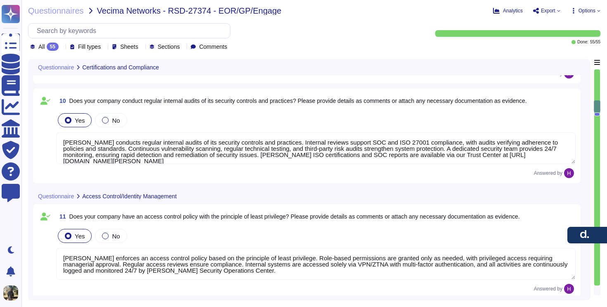
click at [558, 10] on icon at bounding box center [558, 10] width 3 height 3
click at [562, 50] on p "Download" at bounding box center [576, 60] width 29 height 20
